Goal: Check status

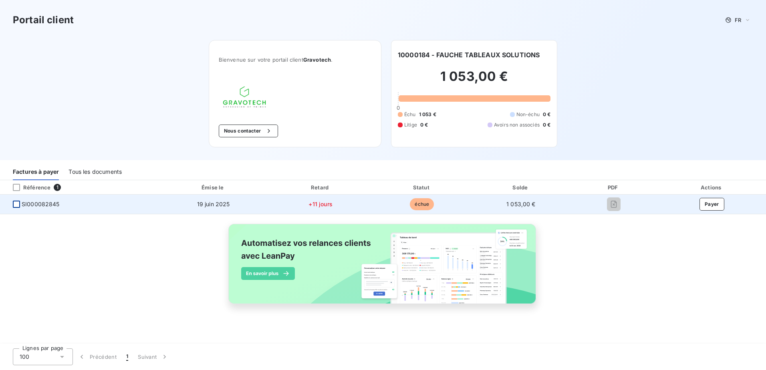
click at [14, 204] on div at bounding box center [16, 204] width 7 height 7
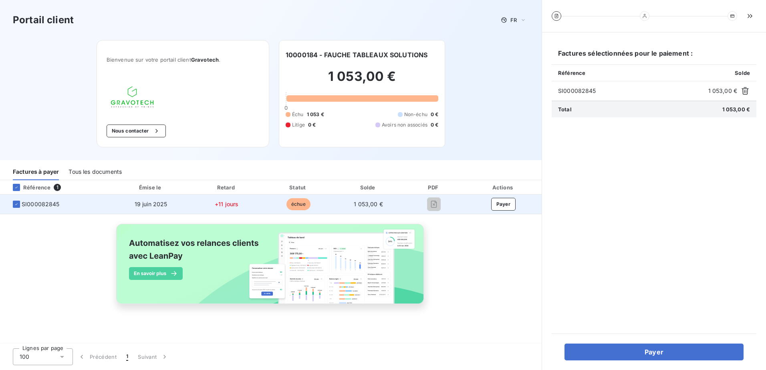
click at [293, 207] on span "échue" at bounding box center [298, 204] width 24 height 12
click at [36, 205] on span "SI000082845" at bounding box center [41, 204] width 38 height 8
click at [38, 205] on span "SI000082845" at bounding box center [41, 204] width 38 height 8
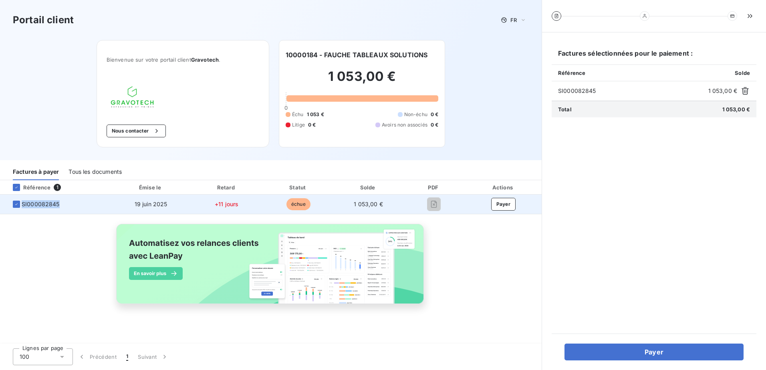
click at [38, 205] on span "SI000082845" at bounding box center [41, 204] width 38 height 8
click at [18, 206] on icon at bounding box center [16, 204] width 5 height 5
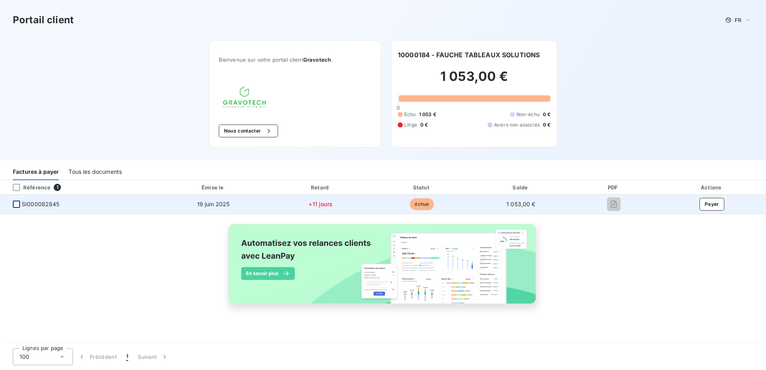
click at [51, 206] on span "SI000082845" at bounding box center [41, 204] width 38 height 8
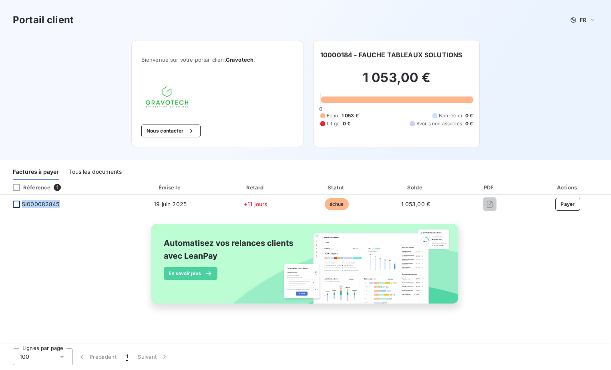
click at [105, 169] on div "Tous les documents" at bounding box center [94, 171] width 53 height 17
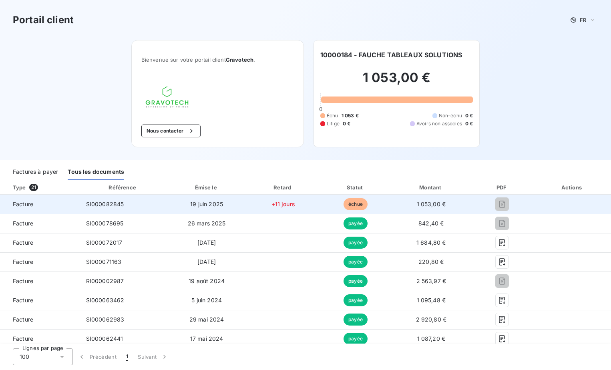
click at [346, 203] on span "échue" at bounding box center [356, 204] width 24 height 12
